Goal: Task Accomplishment & Management: Use online tool/utility

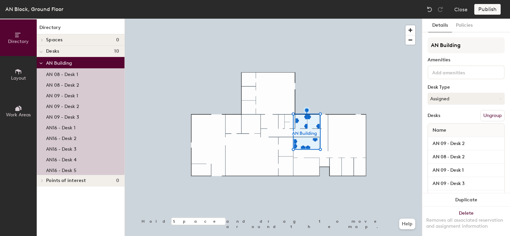
click at [490, 114] on button "Ungroup" at bounding box center [492, 115] width 24 height 11
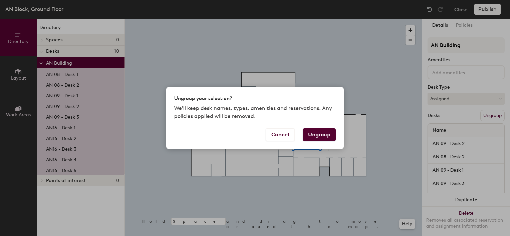
click at [317, 135] on button "Ungroup" at bounding box center [319, 135] width 33 height 13
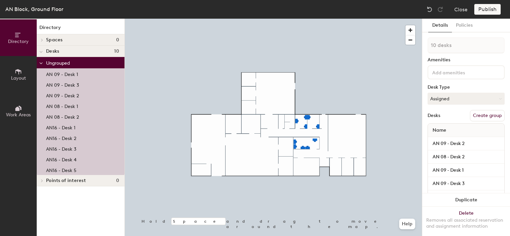
type input "1 desk"
click at [489, 115] on button "Create group" at bounding box center [487, 115] width 35 height 11
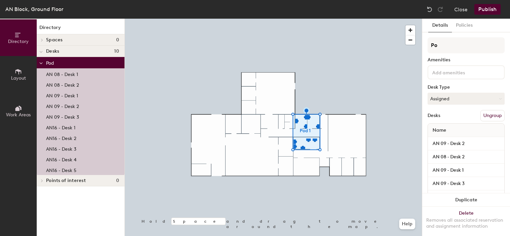
type input "P"
drag, startPoint x: 441, startPoint y: 44, endPoint x: 459, endPoint y: 46, distance: 18.8
click at [459, 46] on input "AN Group" at bounding box center [466, 45] width 77 height 16
type input "AN Desks"
click at [485, 13] on button "Publish" at bounding box center [487, 9] width 26 height 11
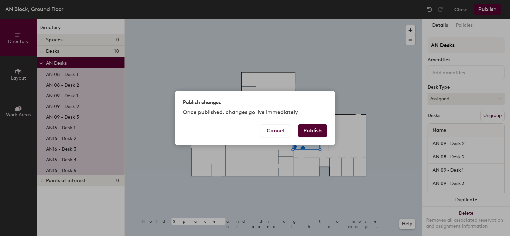
click at [310, 133] on button "Publish" at bounding box center [312, 131] width 29 height 13
